Goal: Task Accomplishment & Management: Use online tool/utility

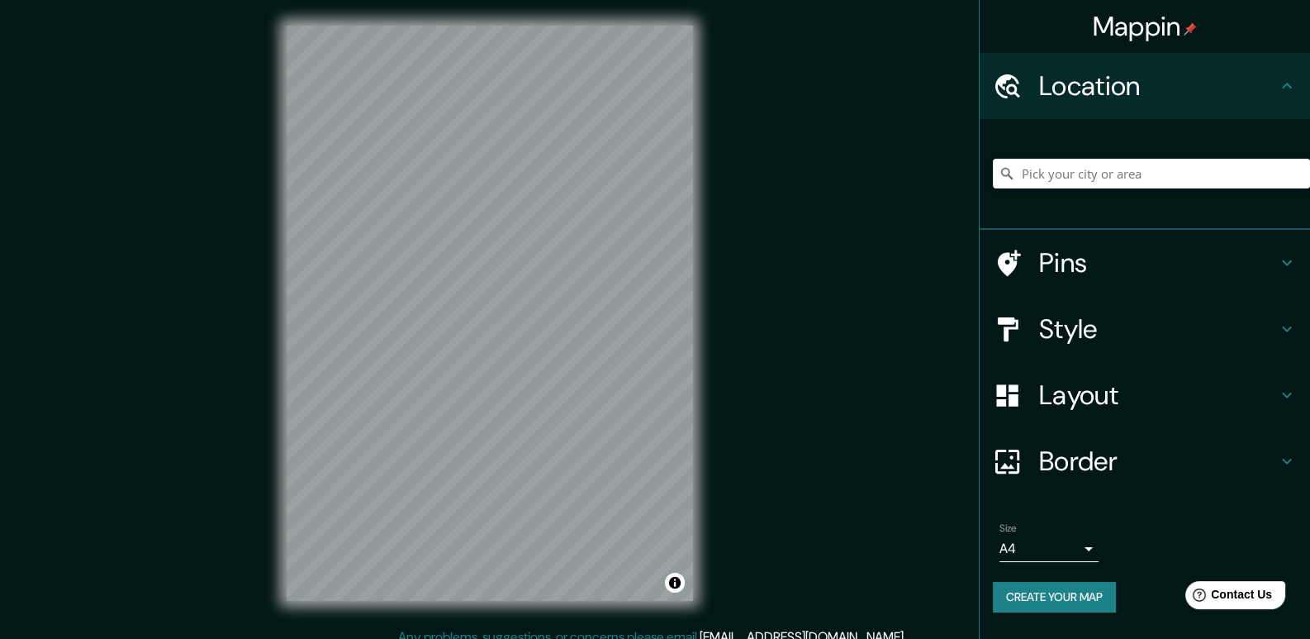
scroll to position [15, 0]
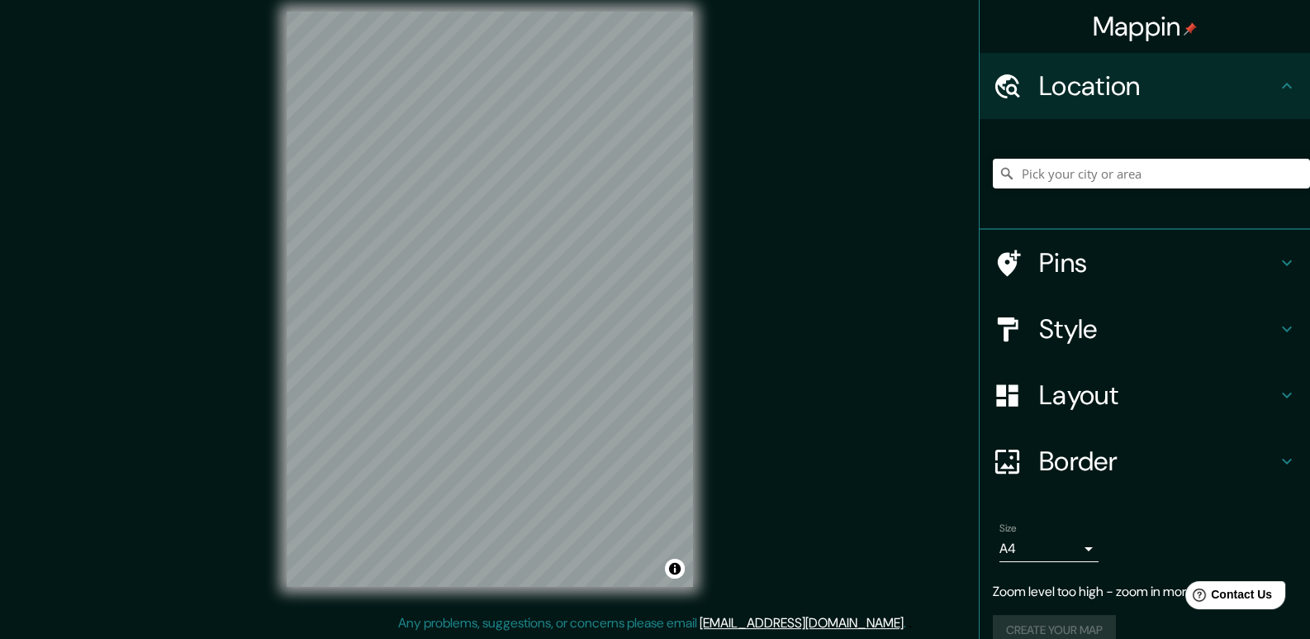
click at [293, 406] on div "Mappin Location Pins Style Layout Border Choose a border. Hint : you can make l…" at bounding box center [655, 312] width 1310 height 654
click at [1104, 332] on h4 "Style" at bounding box center [1158, 328] width 238 height 33
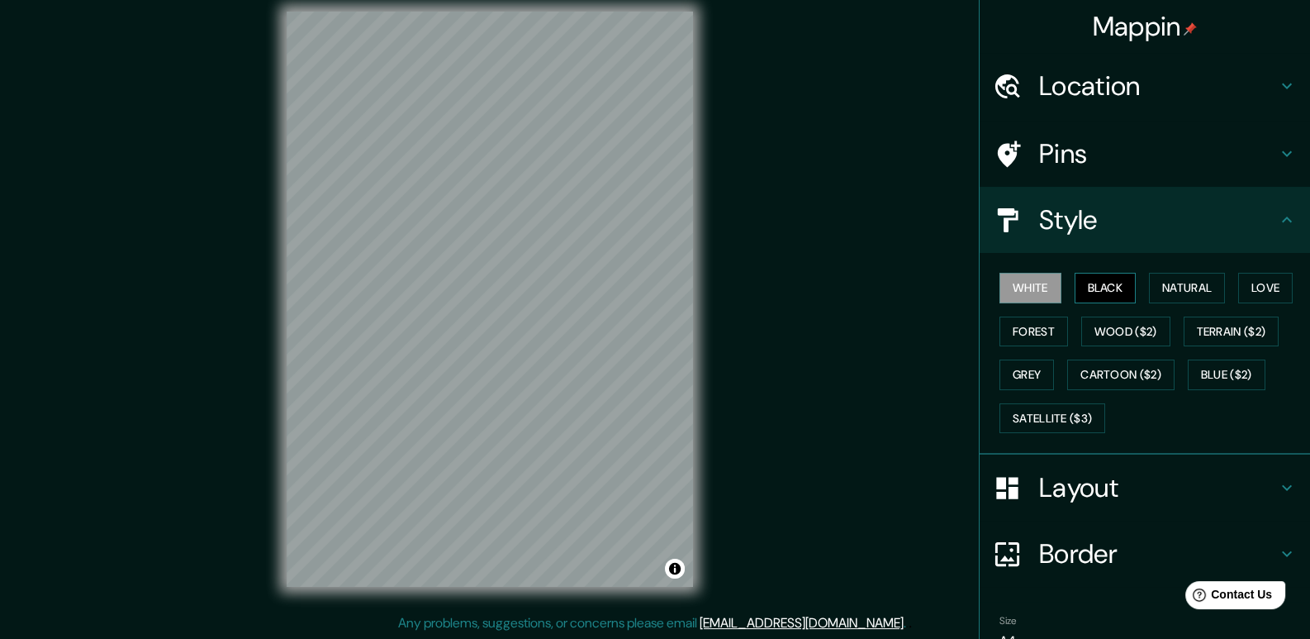
click at [1093, 286] on button "Black" at bounding box center [1106, 288] width 62 height 31
click at [1161, 283] on button "Natural" at bounding box center [1187, 288] width 76 height 31
click at [1027, 285] on button "White" at bounding box center [1031, 288] width 62 height 31
click at [1086, 277] on button "Black" at bounding box center [1106, 288] width 62 height 31
click at [1242, 287] on button "Love" at bounding box center [1265, 288] width 55 height 31
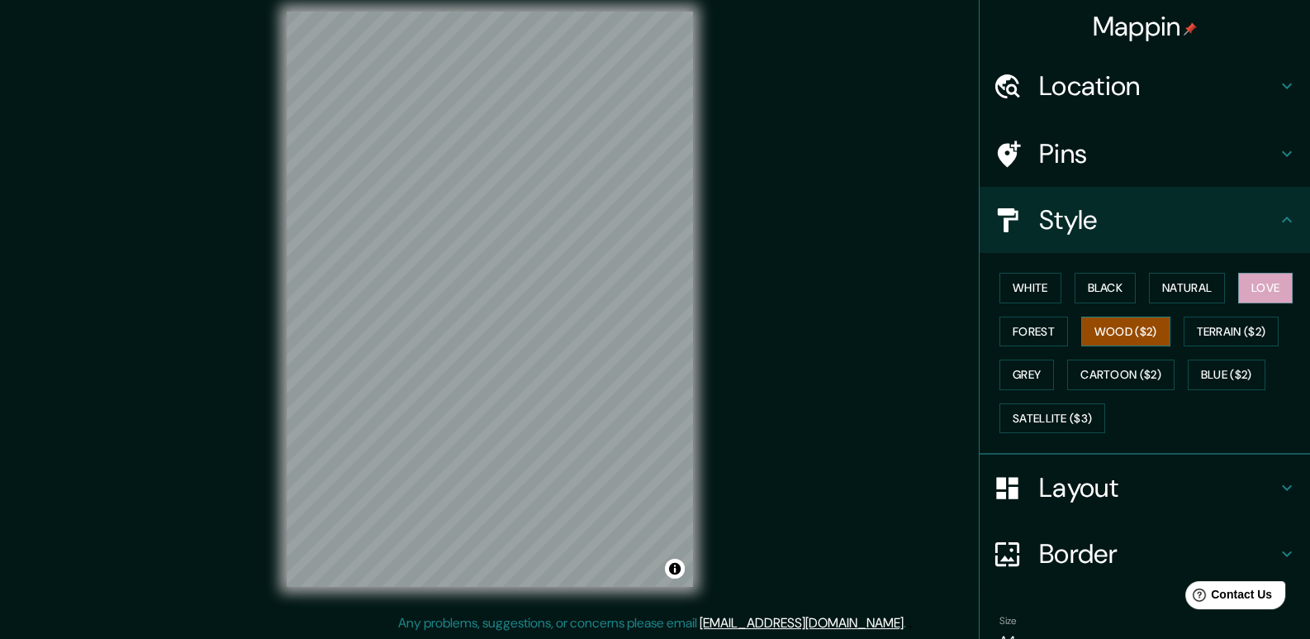
click at [1119, 329] on button "Wood ($2)" at bounding box center [1125, 331] width 89 height 31
click at [1056, 339] on button "Forest" at bounding box center [1034, 331] width 69 height 31
drag, startPoint x: 351, startPoint y: 368, endPoint x: 343, endPoint y: 366, distance: 8.6
click at [343, 366] on div at bounding box center [341, 365] width 13 height 13
click at [532, 236] on div at bounding box center [535, 235] width 13 height 13
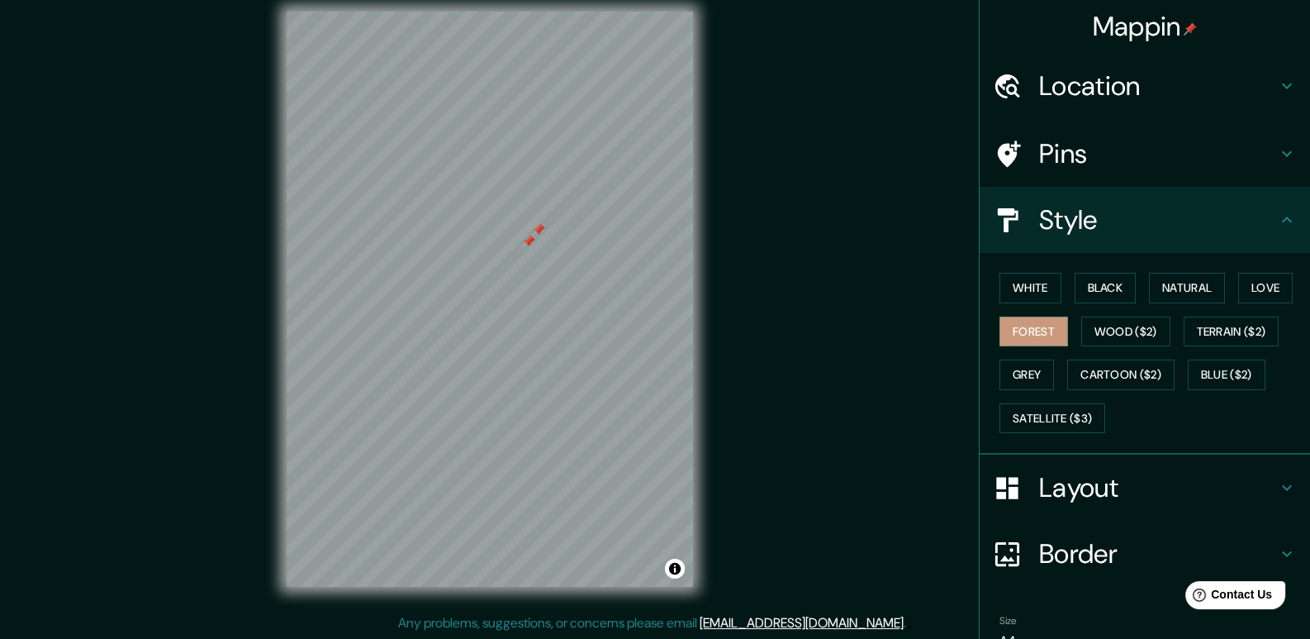
click at [534, 232] on div at bounding box center [538, 229] width 13 height 13
click at [528, 240] on div at bounding box center [528, 241] width 13 height 13
click at [336, 401] on div at bounding box center [333, 398] width 13 height 13
click at [331, 398] on div at bounding box center [333, 398] width 13 height 13
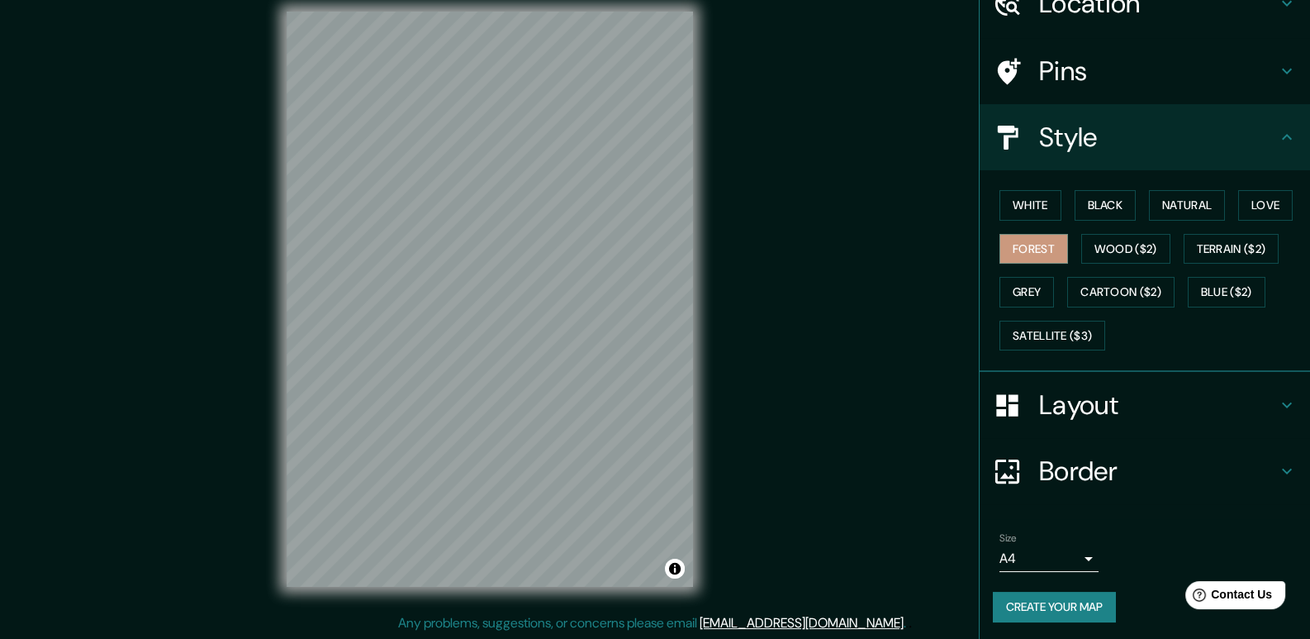
click at [1084, 468] on h4 "Border" at bounding box center [1158, 470] width 238 height 33
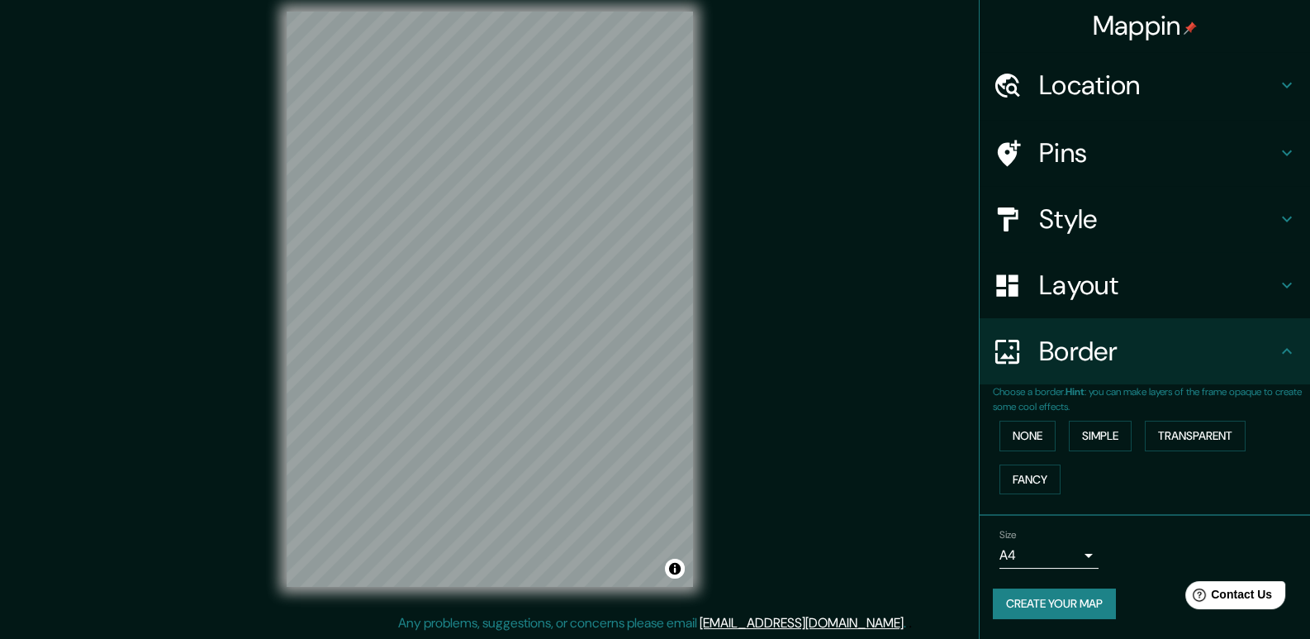
scroll to position [0, 0]
click at [1033, 436] on button "None" at bounding box center [1028, 436] width 56 height 31
click at [1040, 477] on button "Fancy" at bounding box center [1030, 480] width 61 height 31
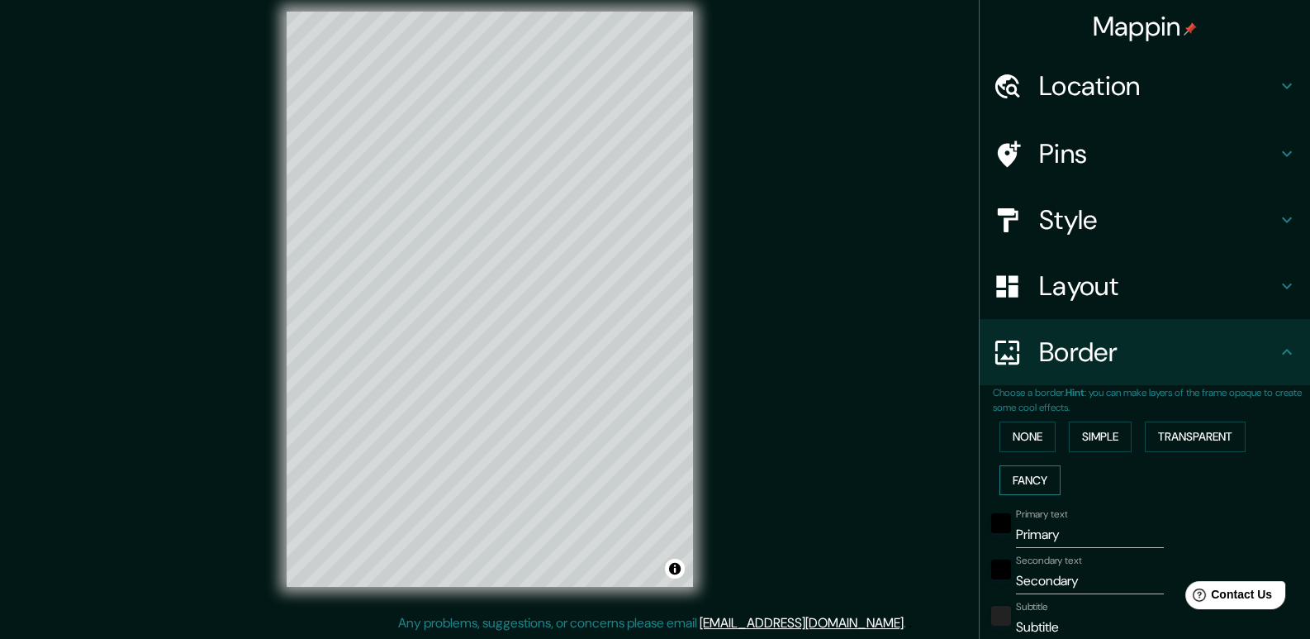
click at [1040, 475] on button "Fancy" at bounding box center [1030, 480] width 61 height 31
type input "196"
type input "39"
type input "20"
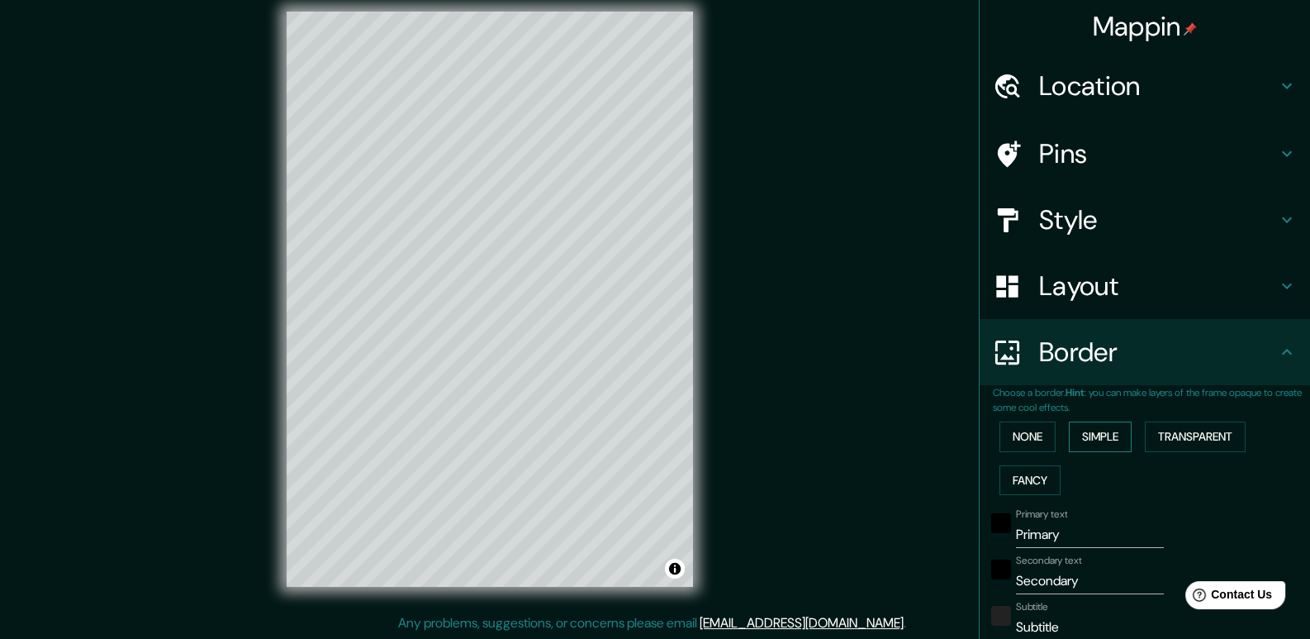
click at [1080, 431] on button "Simple" at bounding box center [1100, 436] width 63 height 31
click at [1000, 439] on button "None" at bounding box center [1028, 436] width 56 height 31
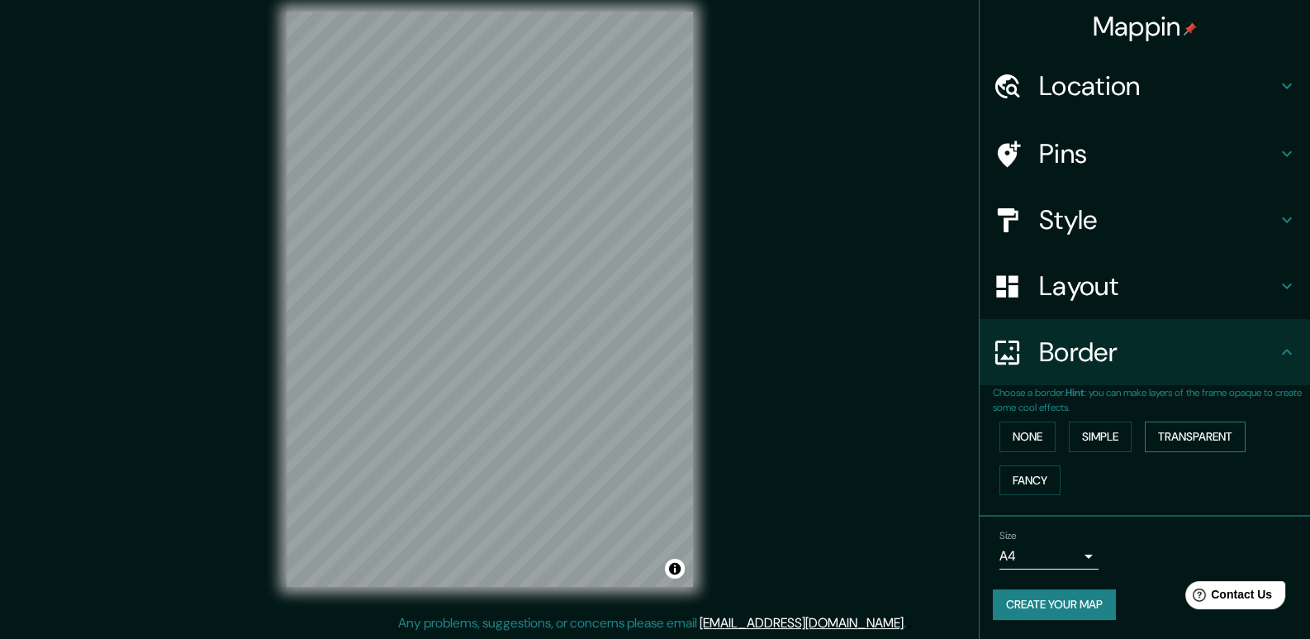
click at [1167, 432] on button "Transparent" at bounding box center [1195, 436] width 101 height 31
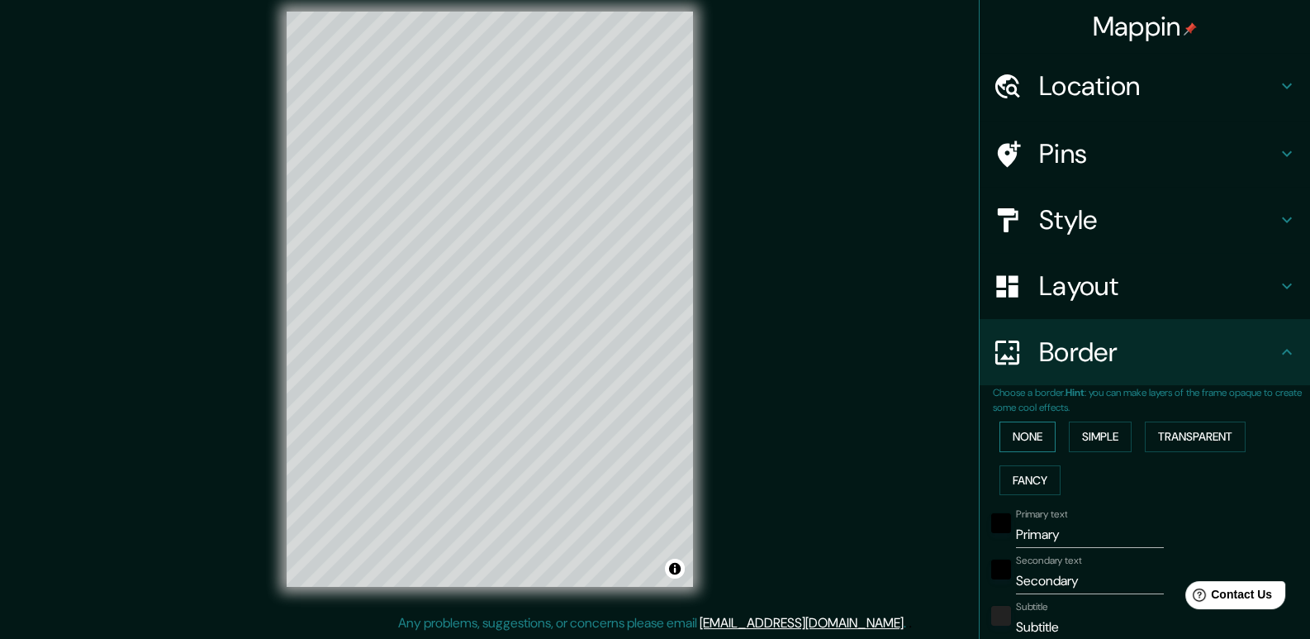
click at [1033, 440] on button "None" at bounding box center [1028, 436] width 56 height 31
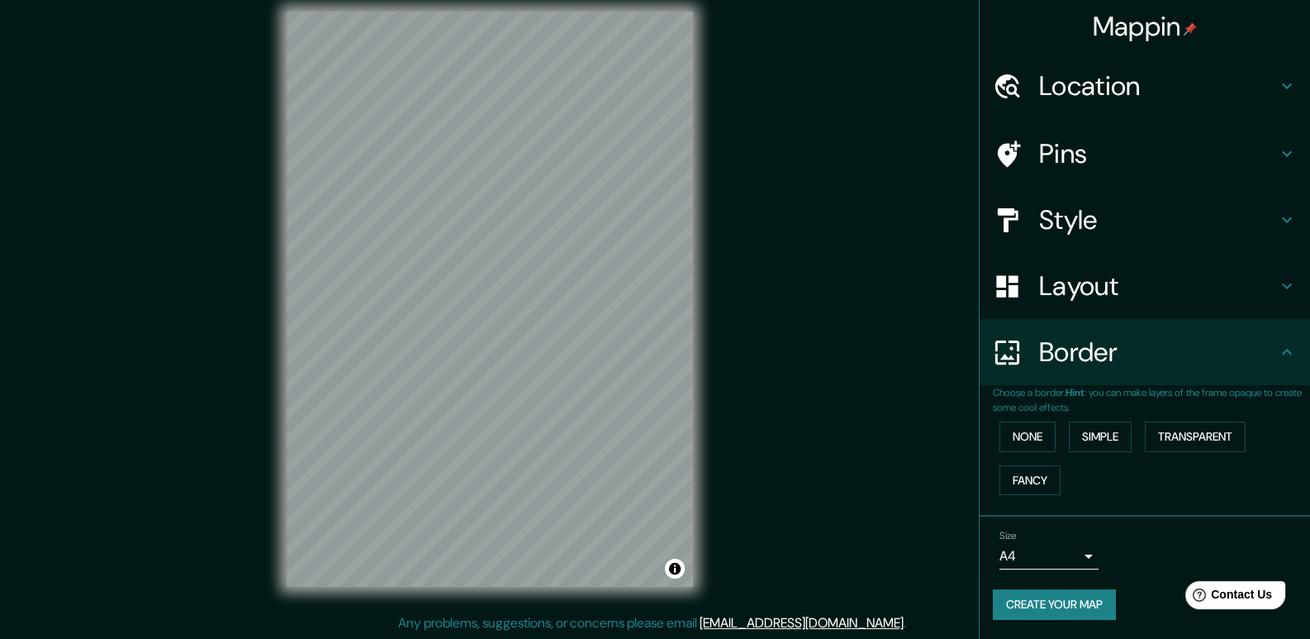
click at [1090, 549] on body "Mappin Location Pins Style Layout Border Choose a border. Hint : you can make l…" at bounding box center [655, 304] width 1310 height 639
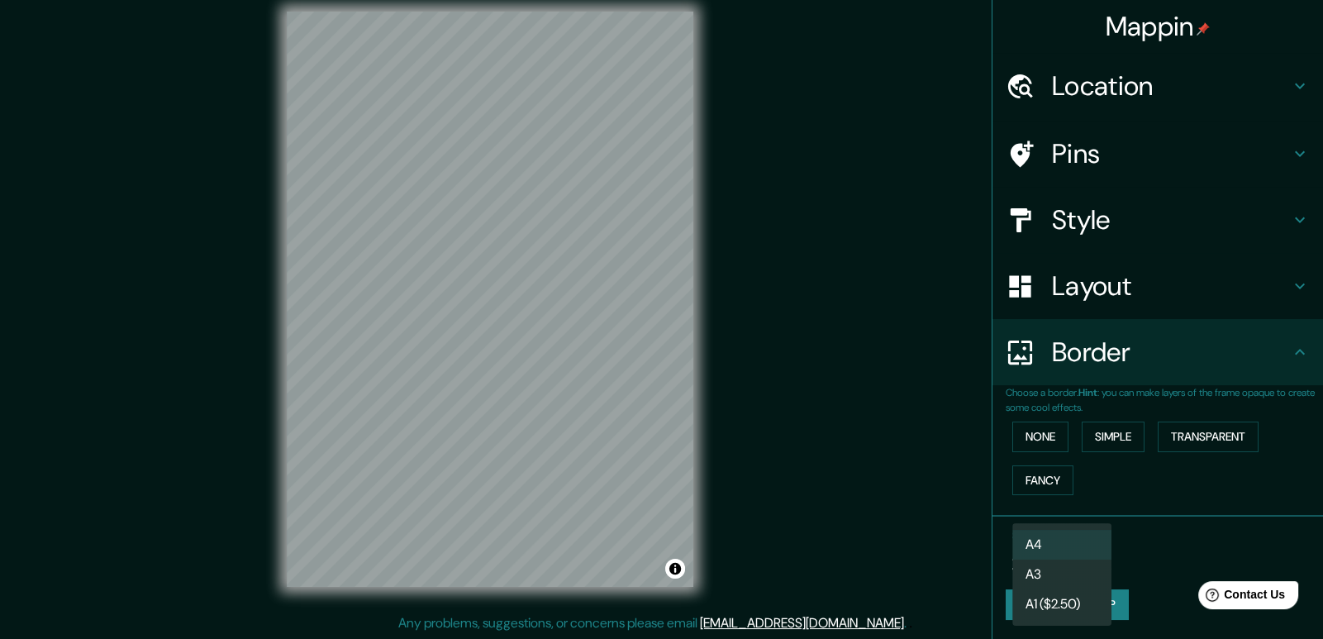
click at [1069, 572] on li "A3" at bounding box center [1061, 574] width 99 height 30
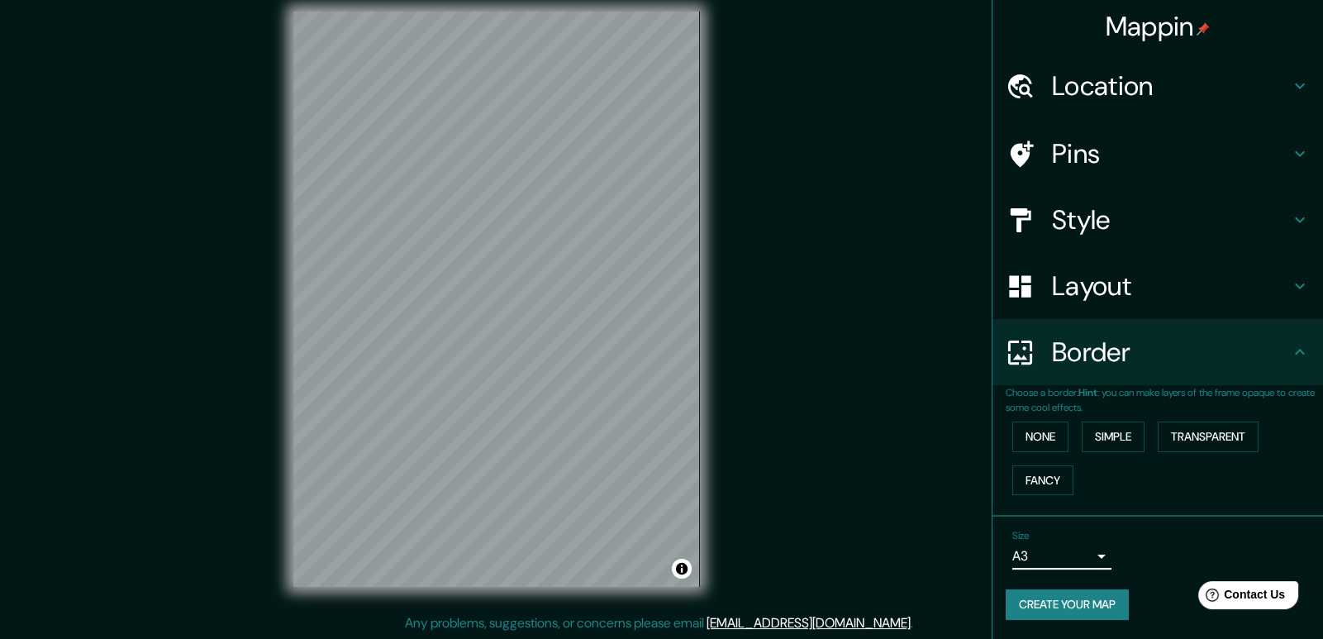
click at [1078, 550] on body "Mappin Location Pins Style Layout Border Choose a border. Hint : you can make l…" at bounding box center [661, 304] width 1323 height 639
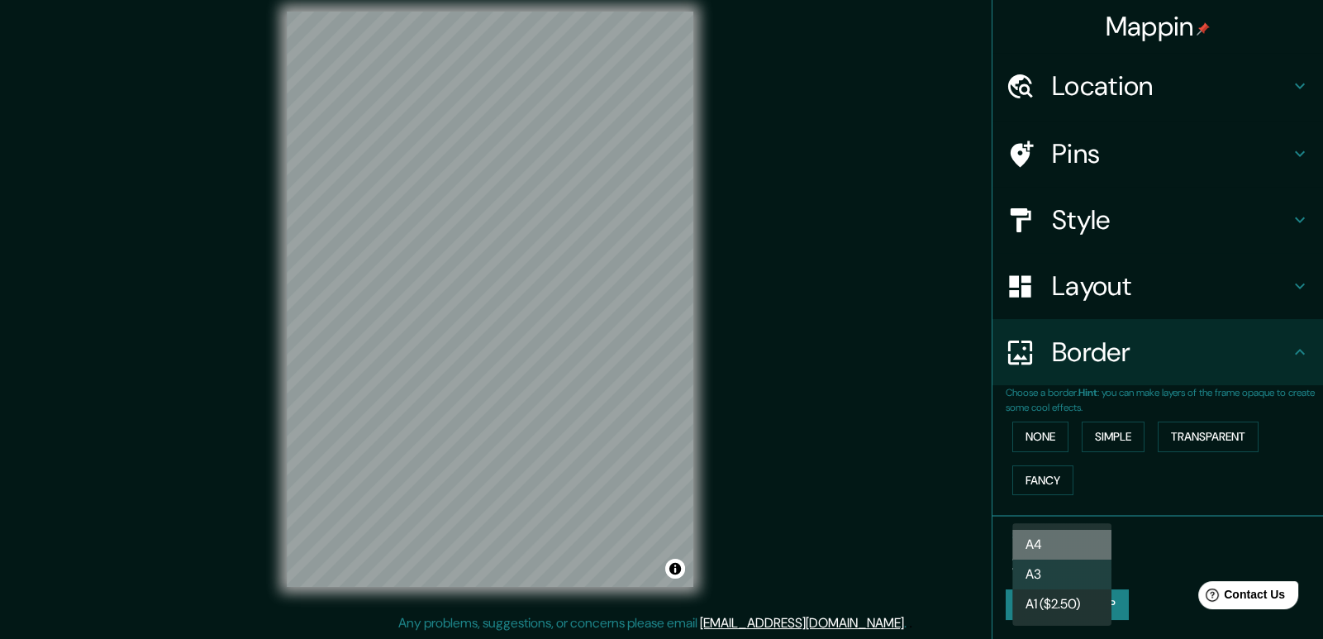
click at [1057, 541] on li "A4" at bounding box center [1061, 545] width 99 height 30
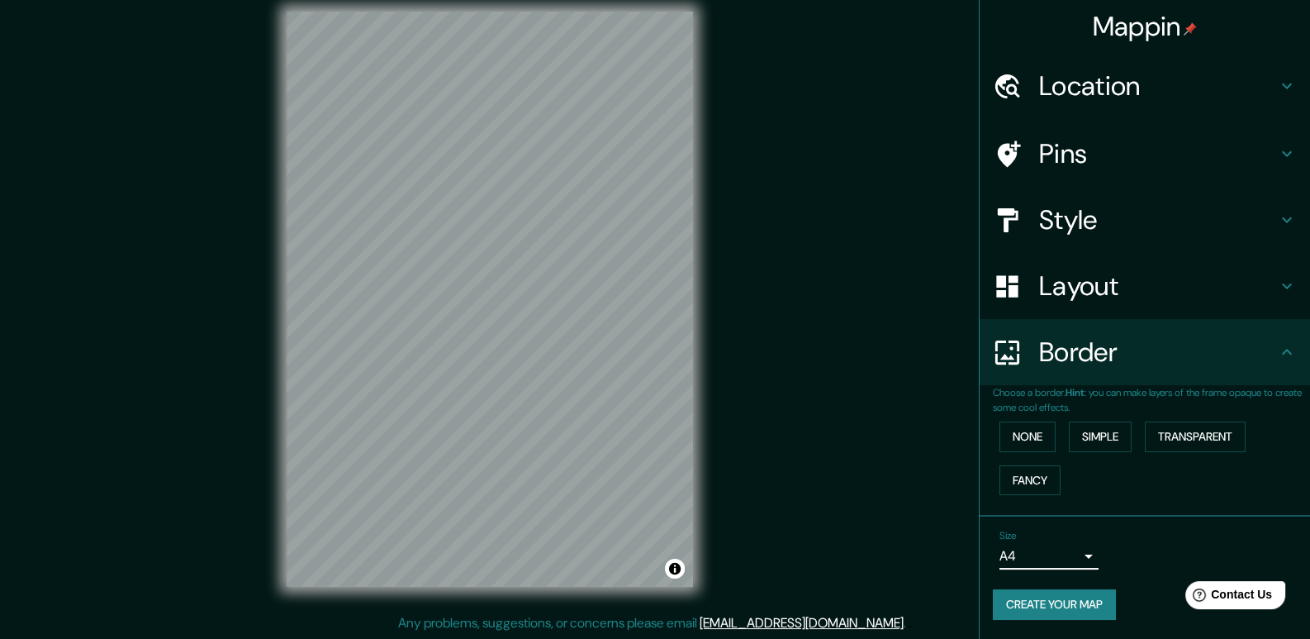
click at [1104, 296] on h4 "Layout" at bounding box center [1158, 285] width 238 height 33
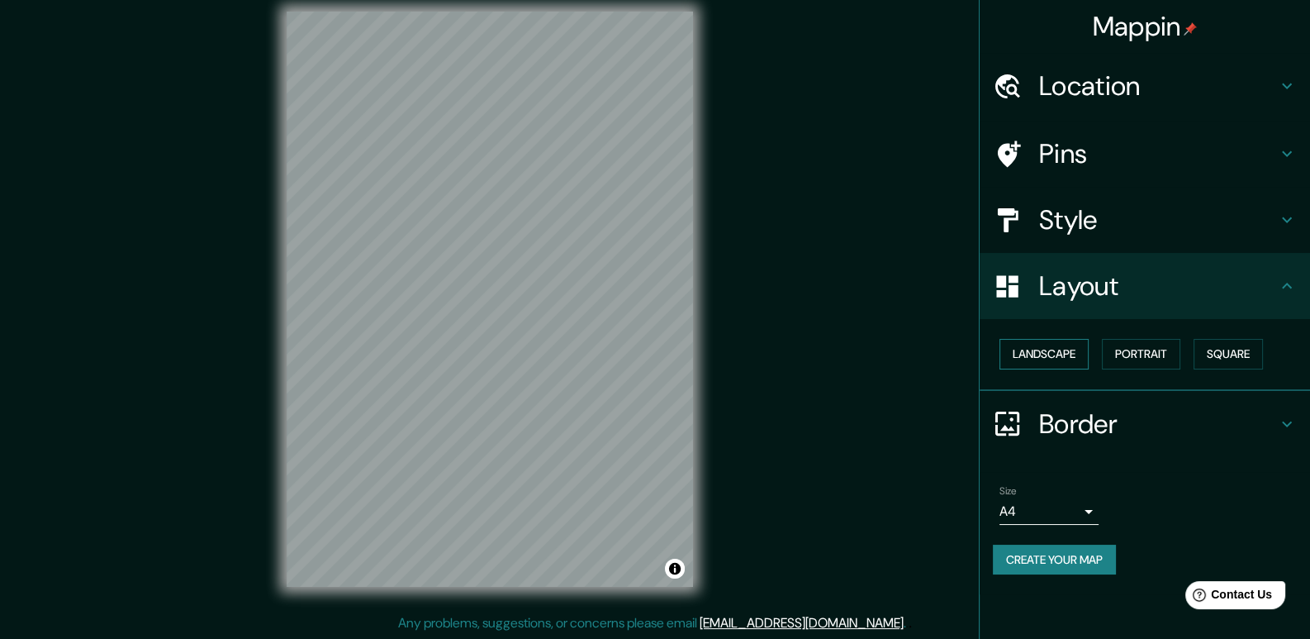
click at [1070, 359] on button "Landscape" at bounding box center [1044, 354] width 89 height 31
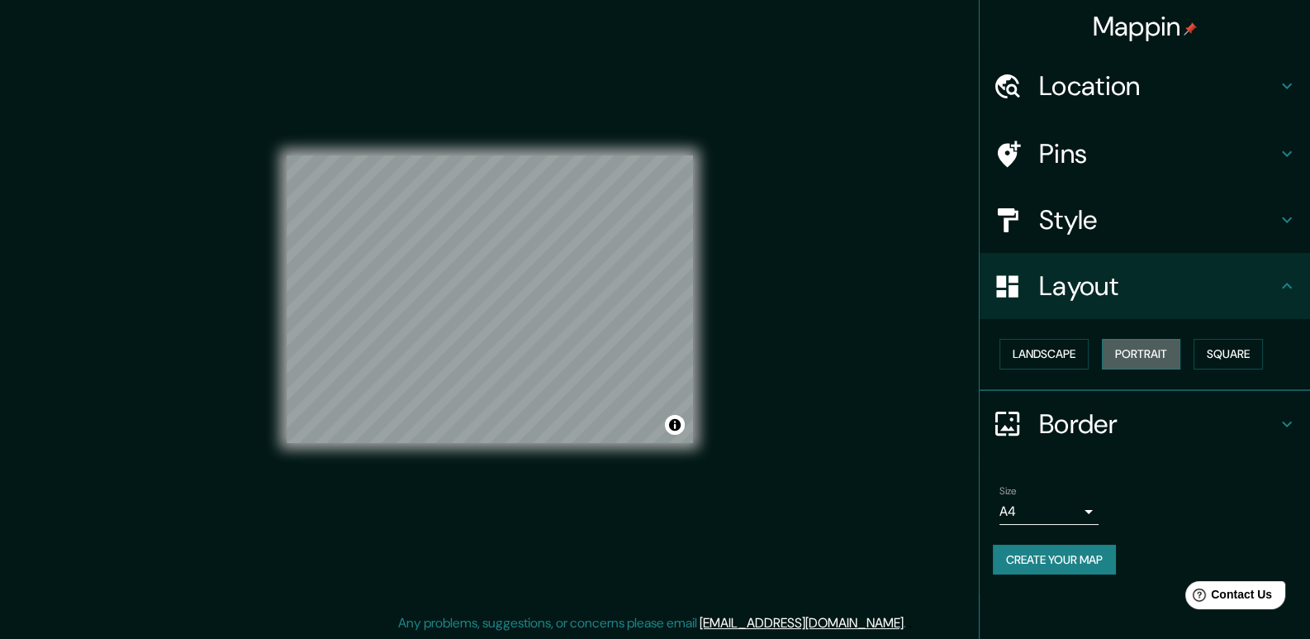
click at [1139, 343] on button "Portrait" at bounding box center [1141, 354] width 78 height 31
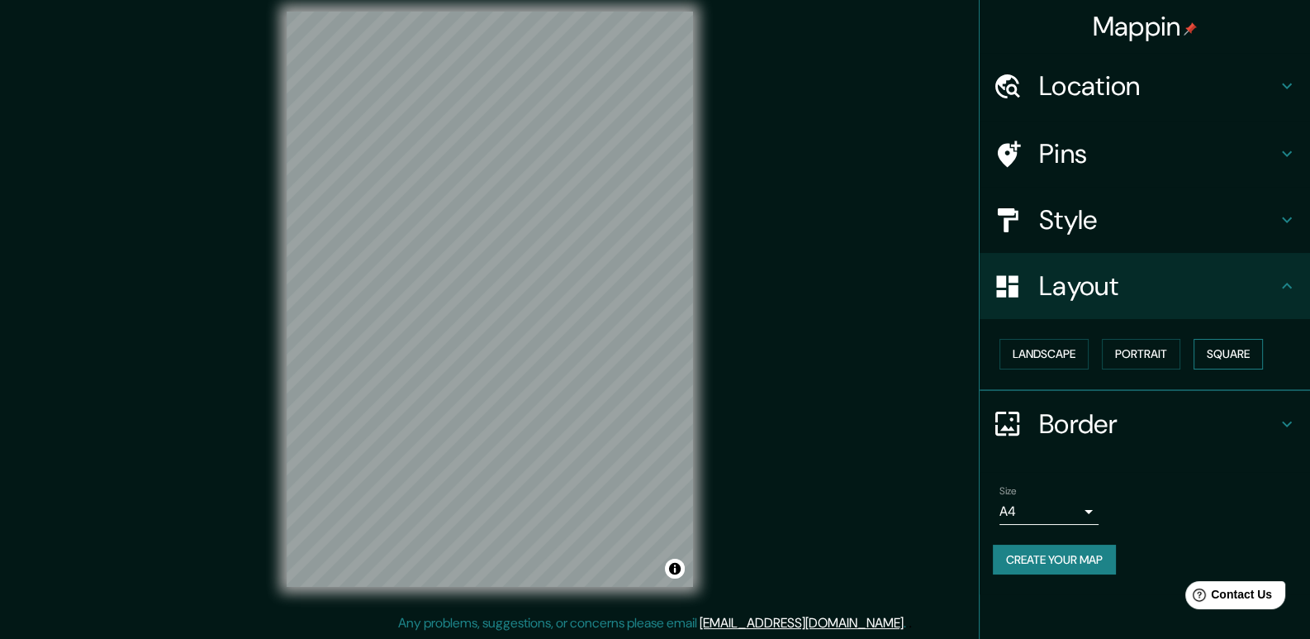
click at [1235, 349] on button "Square" at bounding box center [1228, 354] width 69 height 31
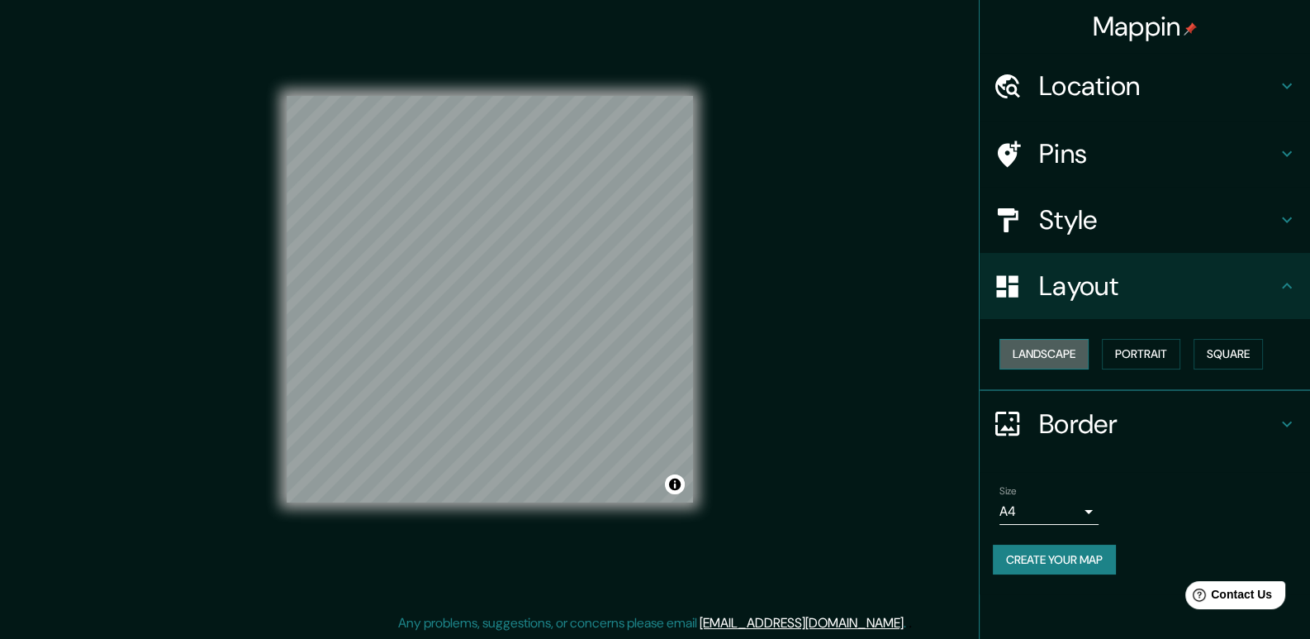
click at [1069, 354] on button "Landscape" at bounding box center [1044, 354] width 89 height 31
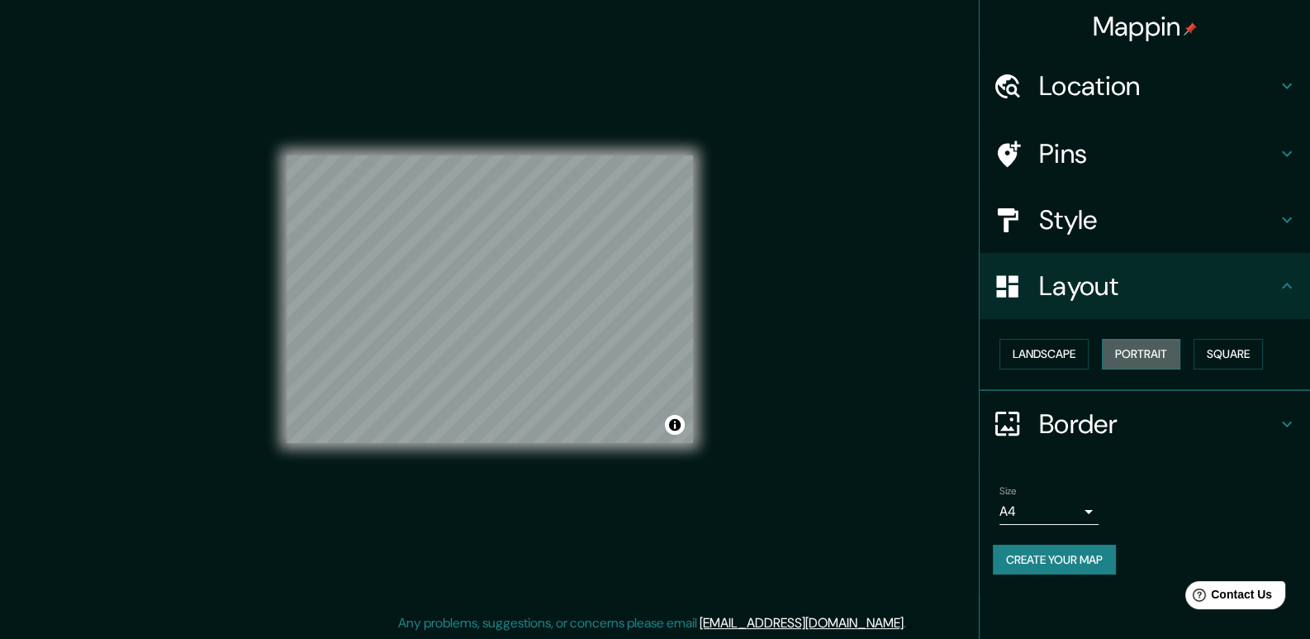
click at [1114, 345] on button "Portrait" at bounding box center [1141, 354] width 78 height 31
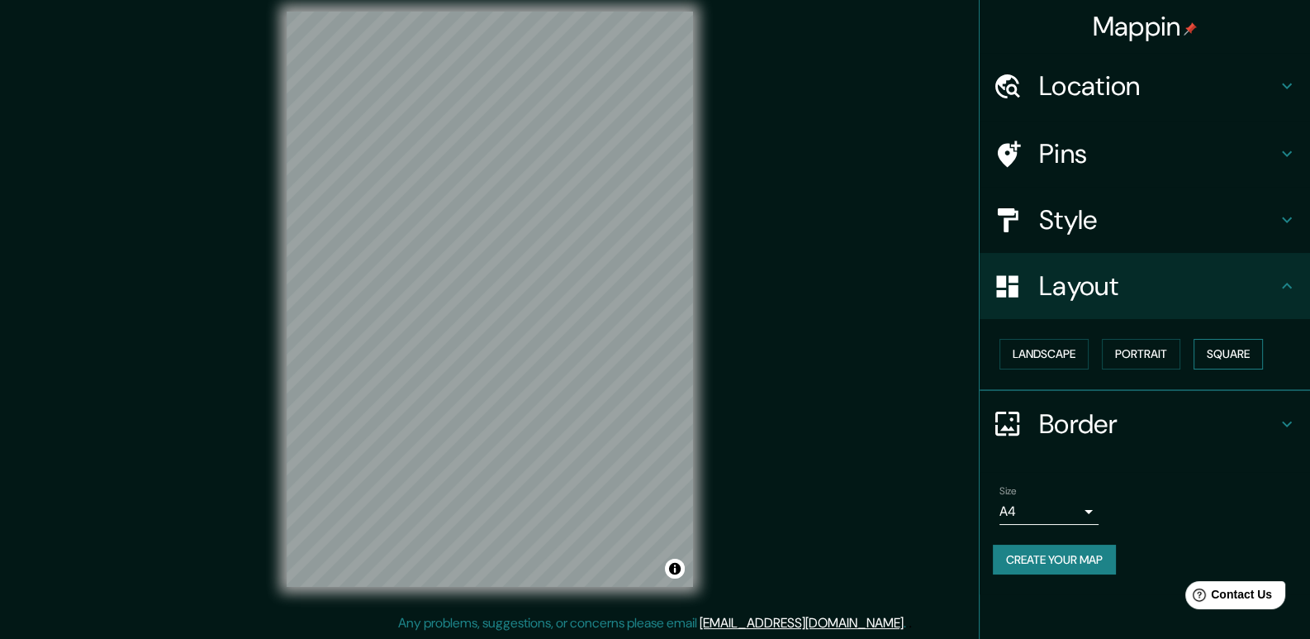
click at [1198, 353] on button "Square" at bounding box center [1228, 354] width 69 height 31
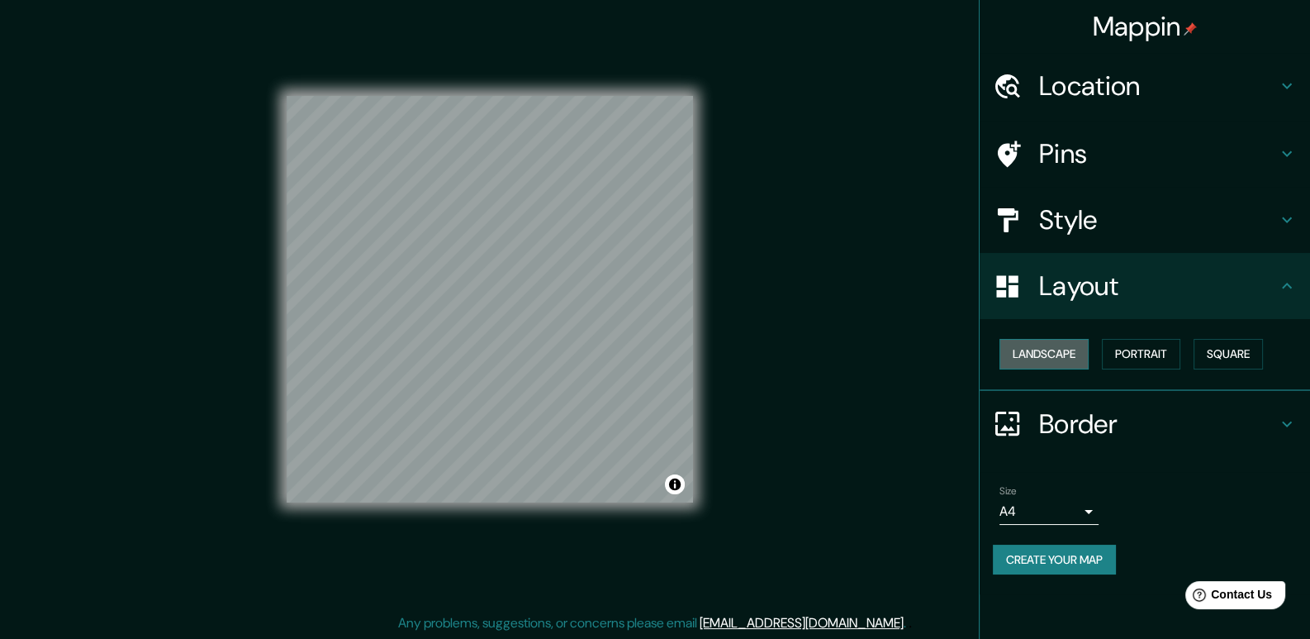
click at [1045, 359] on button "Landscape" at bounding box center [1044, 354] width 89 height 31
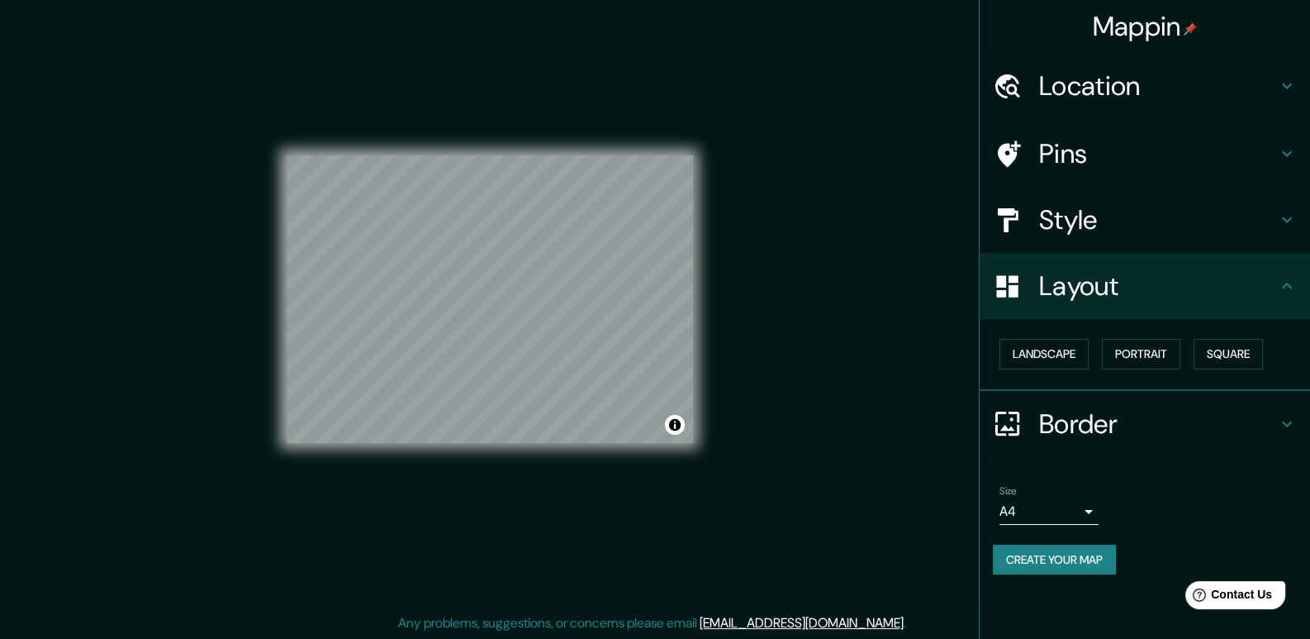
click at [1195, 336] on div "Landscape [GEOGRAPHIC_DATA]" at bounding box center [1151, 354] width 317 height 44
click at [1210, 349] on button "Square" at bounding box center [1228, 354] width 69 height 31
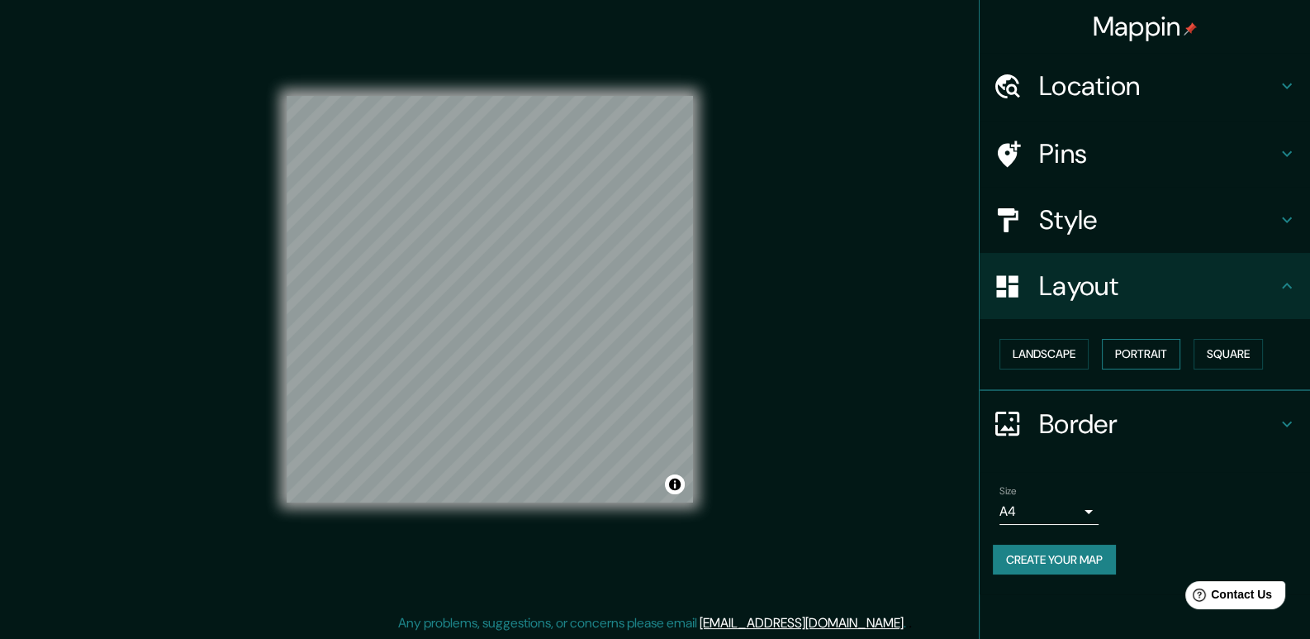
click at [1138, 354] on button "Portrait" at bounding box center [1141, 354] width 78 height 31
